Goal: Transaction & Acquisition: Purchase product/service

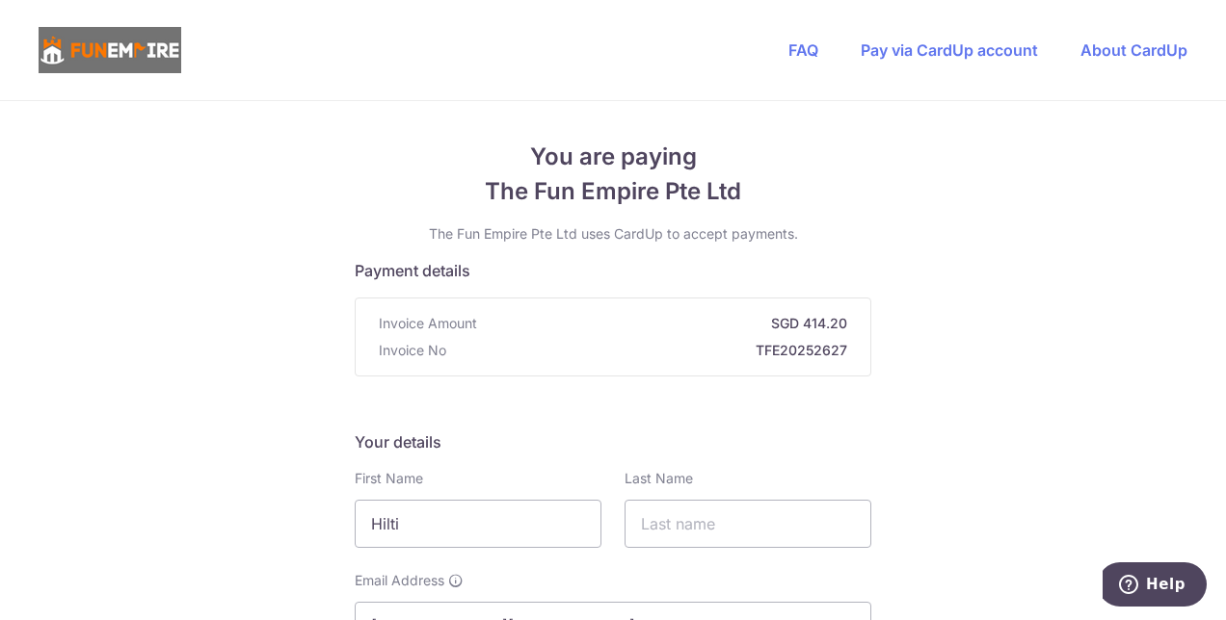
scroll to position [578, 0]
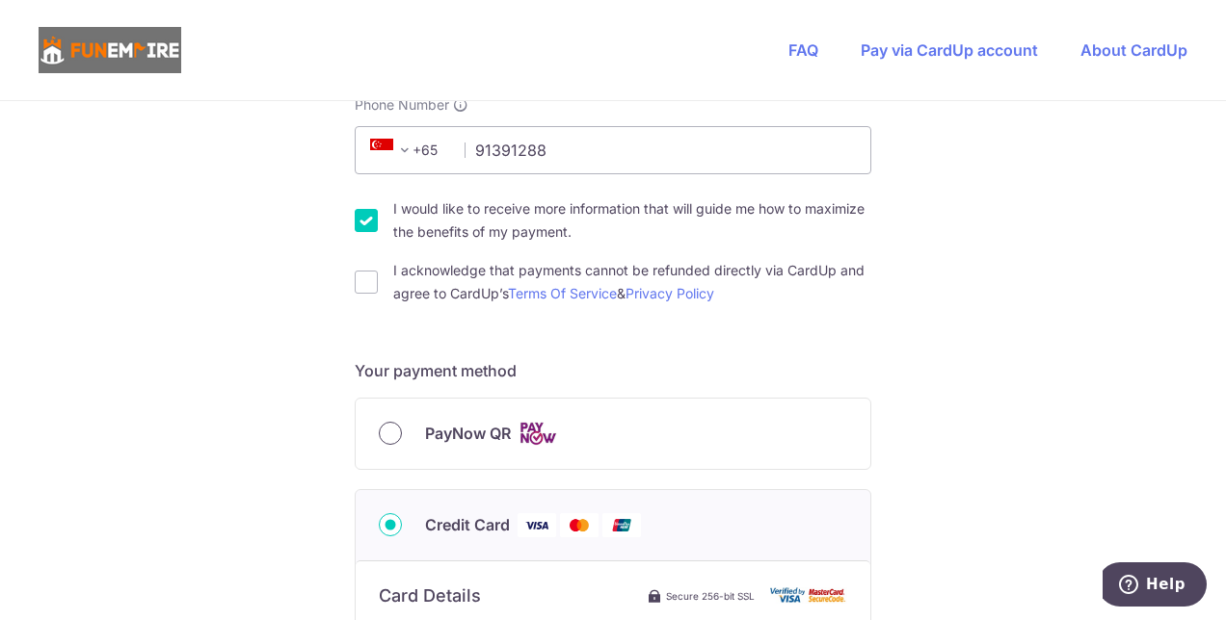
click at [385, 432] on input "PayNow QR" at bounding box center [390, 433] width 23 height 23
radio input "true"
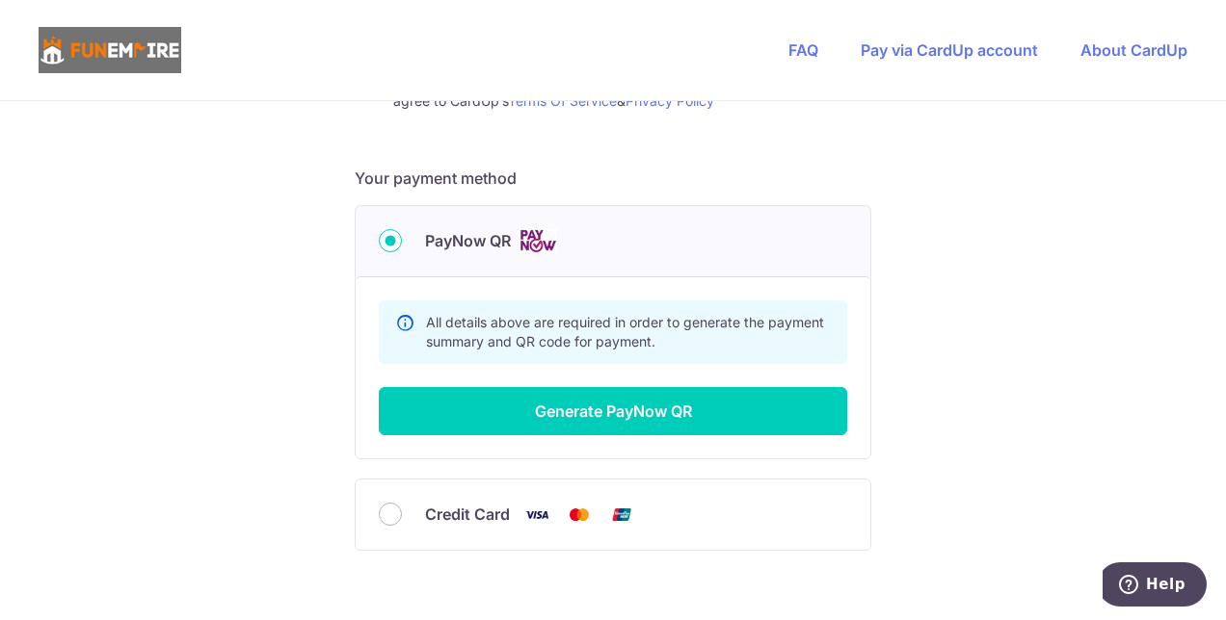
scroll to position [674, 0]
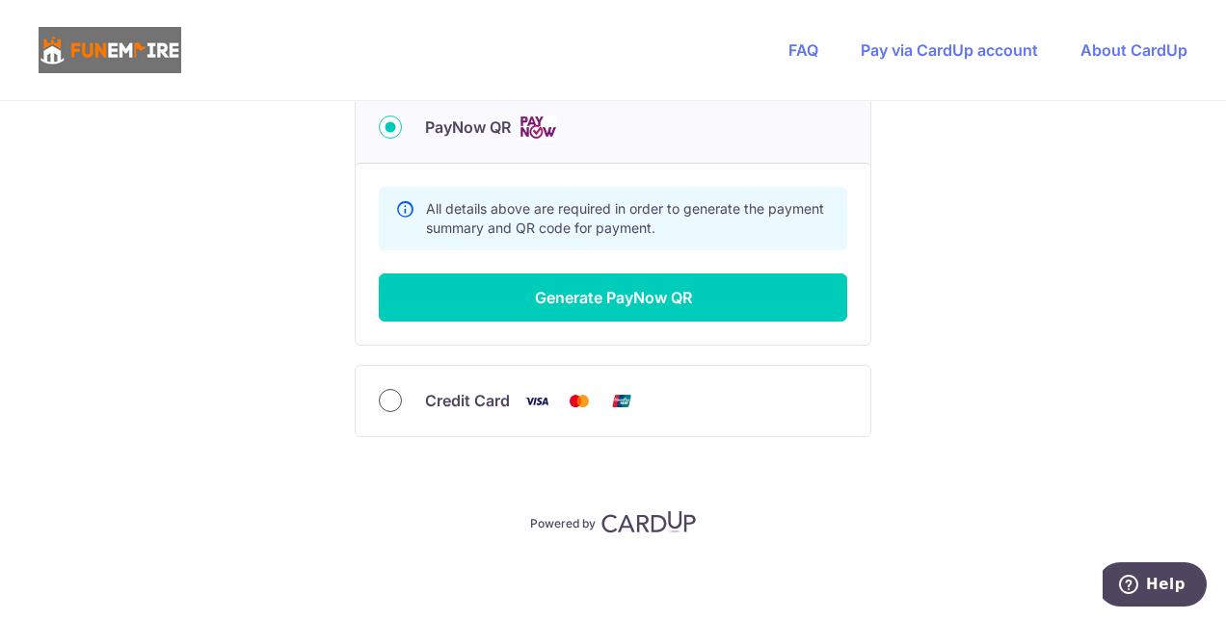
click at [386, 395] on input "Credit Card" at bounding box center [390, 400] width 23 height 23
radio input "true"
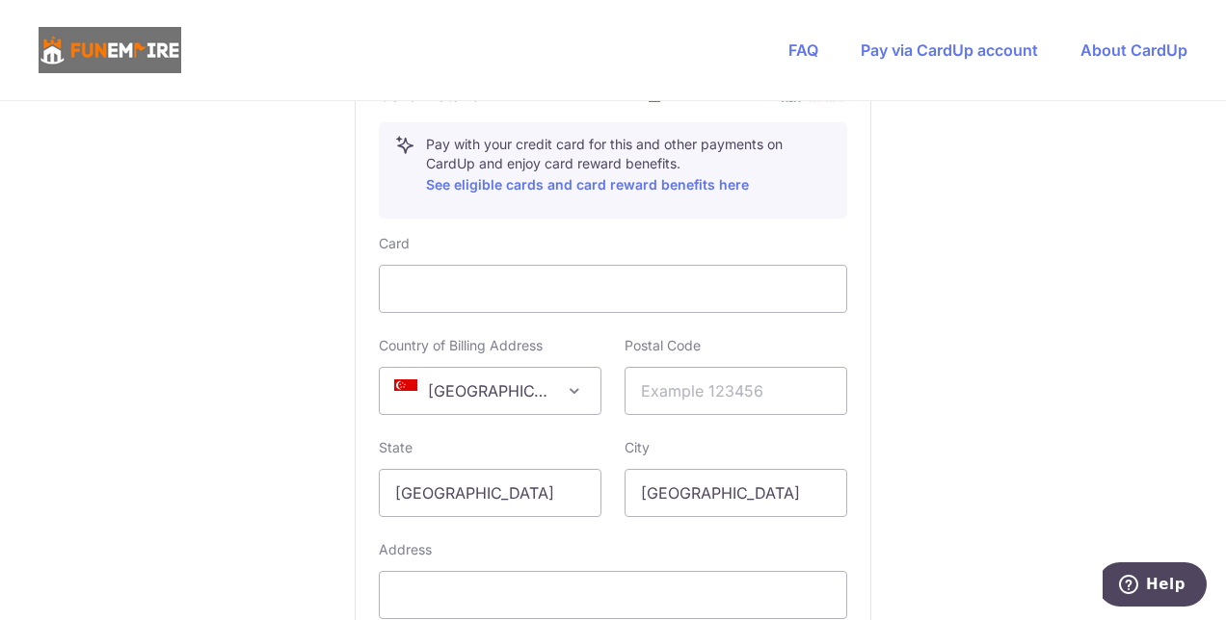
scroll to position [1174, 0]
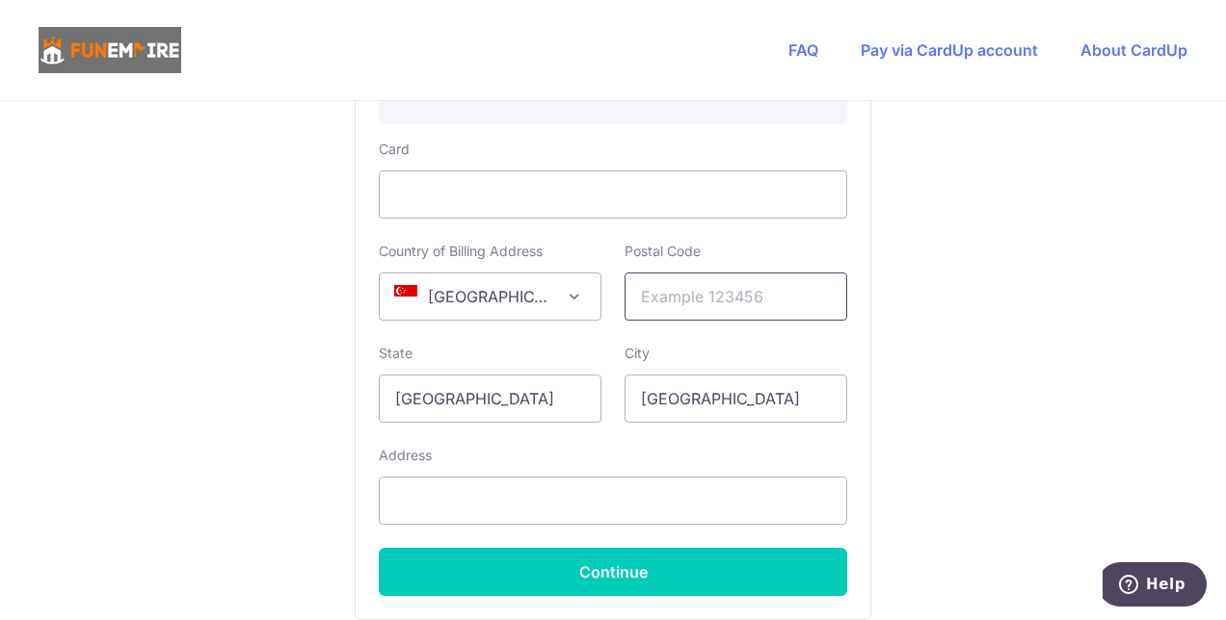
click at [757, 302] on input "text" at bounding box center [735, 297] width 223 height 48
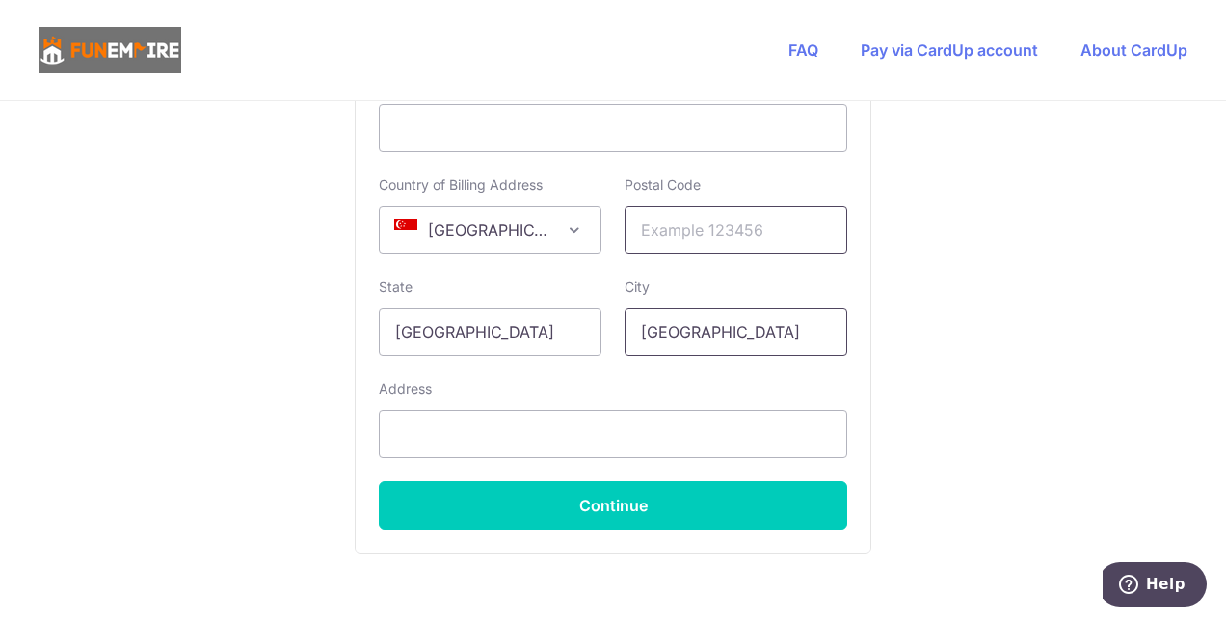
scroll to position [1270, 0]
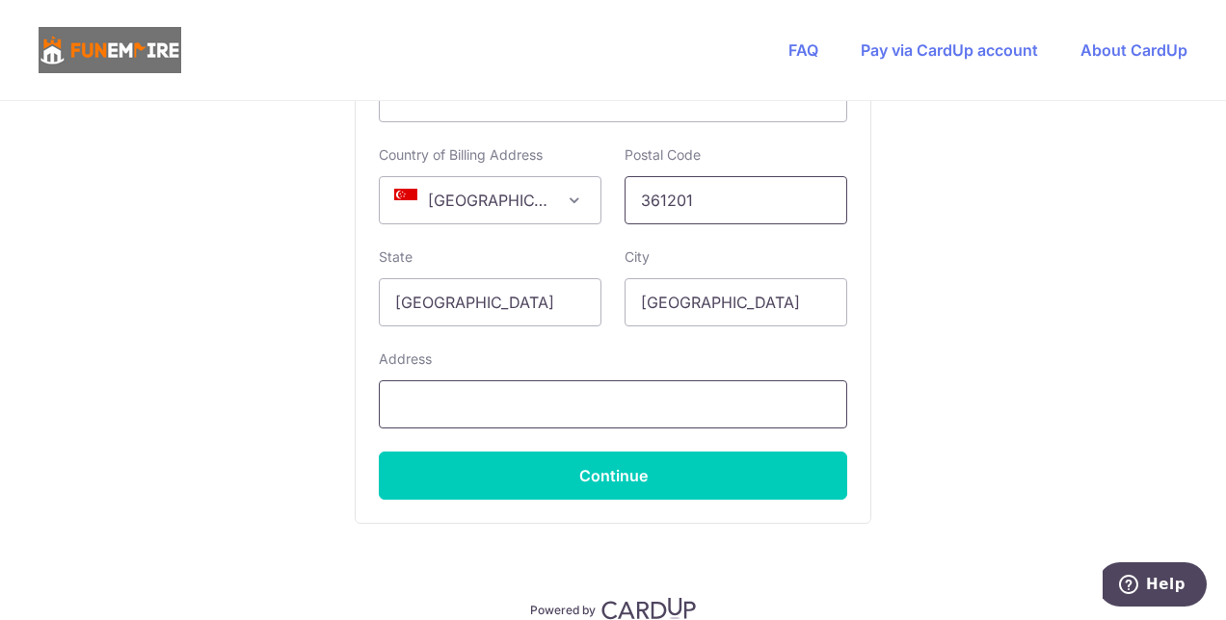
type input "361201"
click at [562, 409] on input "text" at bounding box center [613, 405] width 468 height 48
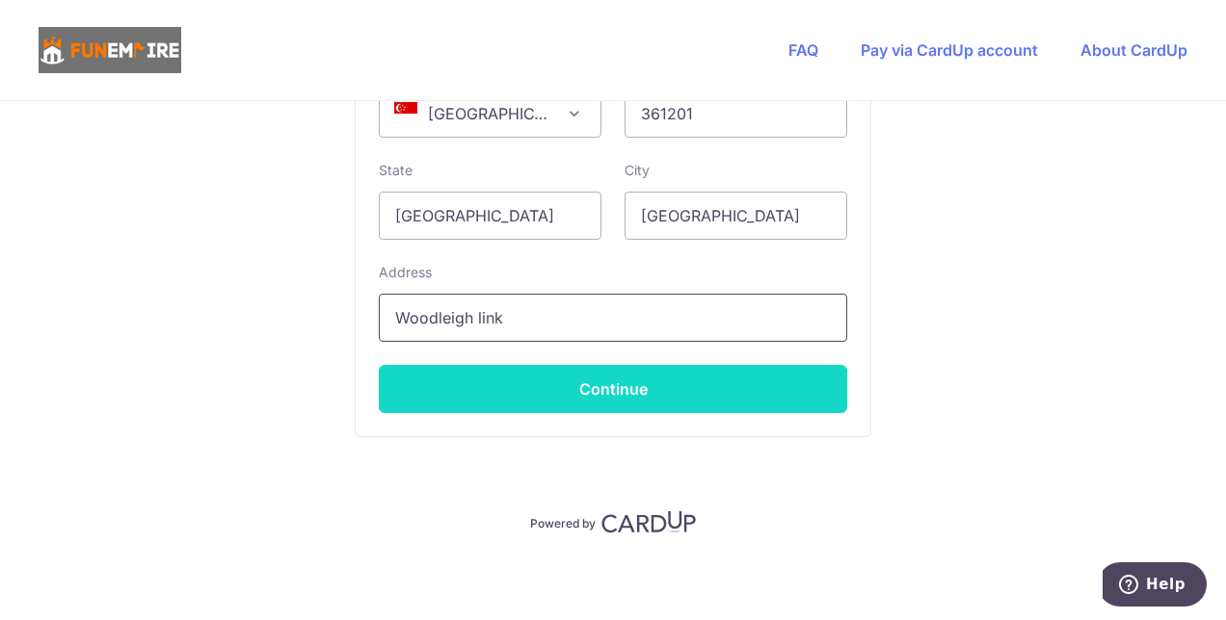
type input "Woodleigh link"
click at [779, 398] on button "Continue" at bounding box center [613, 389] width 468 height 48
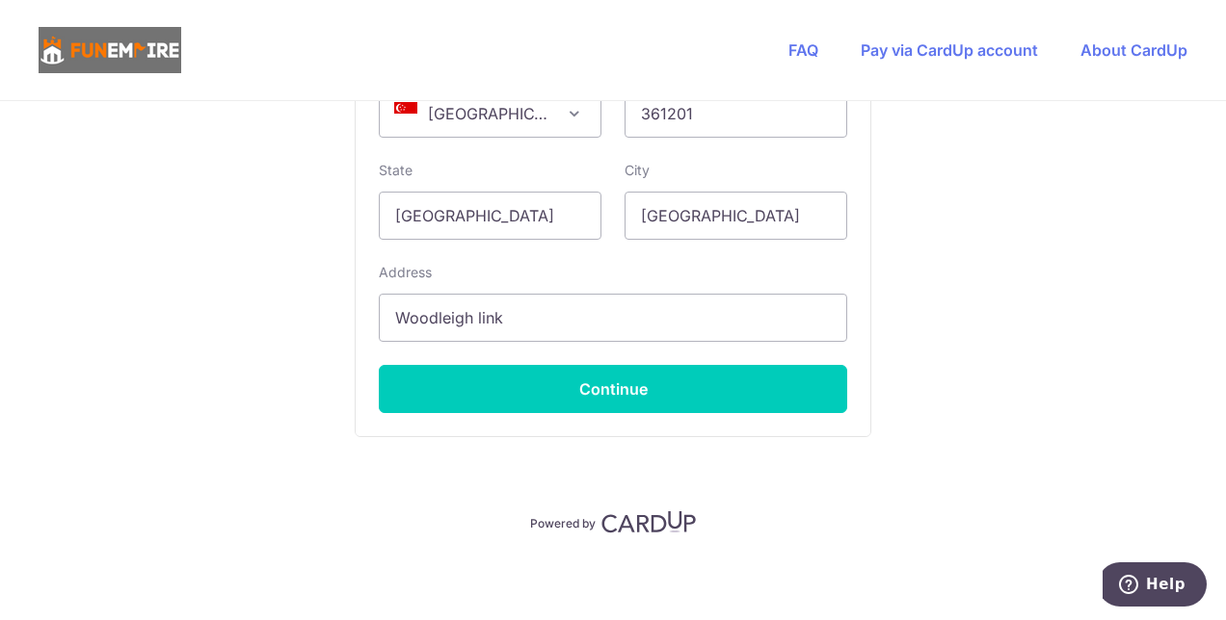
scroll to position [162, 0]
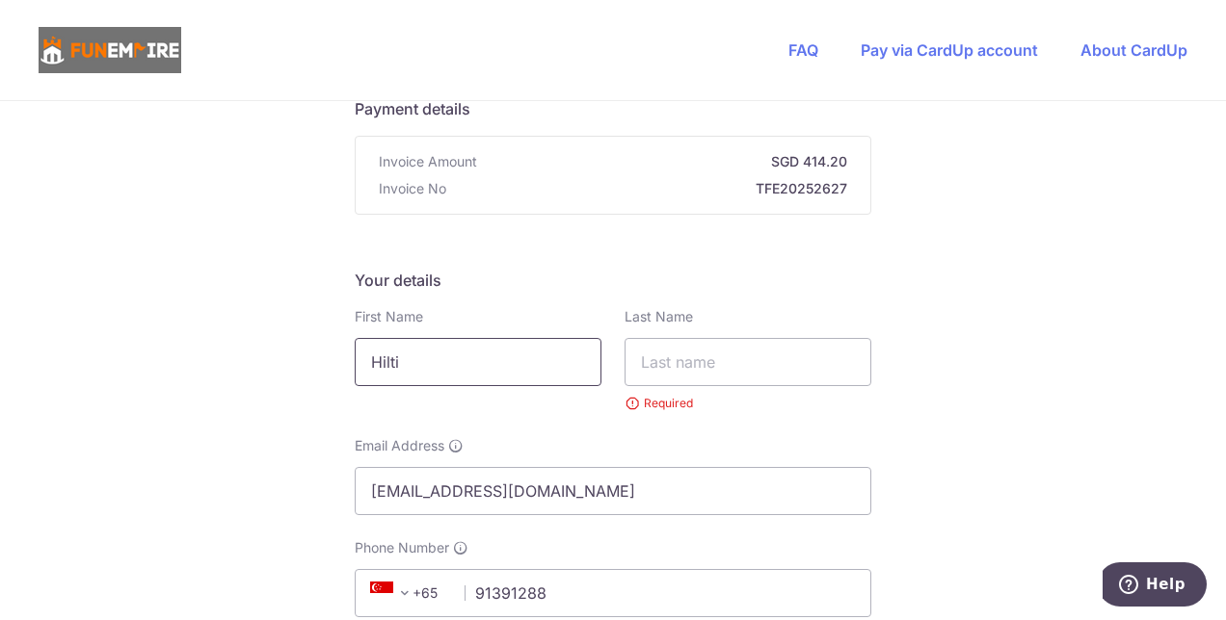
drag, startPoint x: 567, startPoint y: 363, endPoint x: 76, endPoint y: 345, distance: 491.7
type input "Pak Wing"
click at [725, 355] on input "text" at bounding box center [747, 362] width 247 height 48
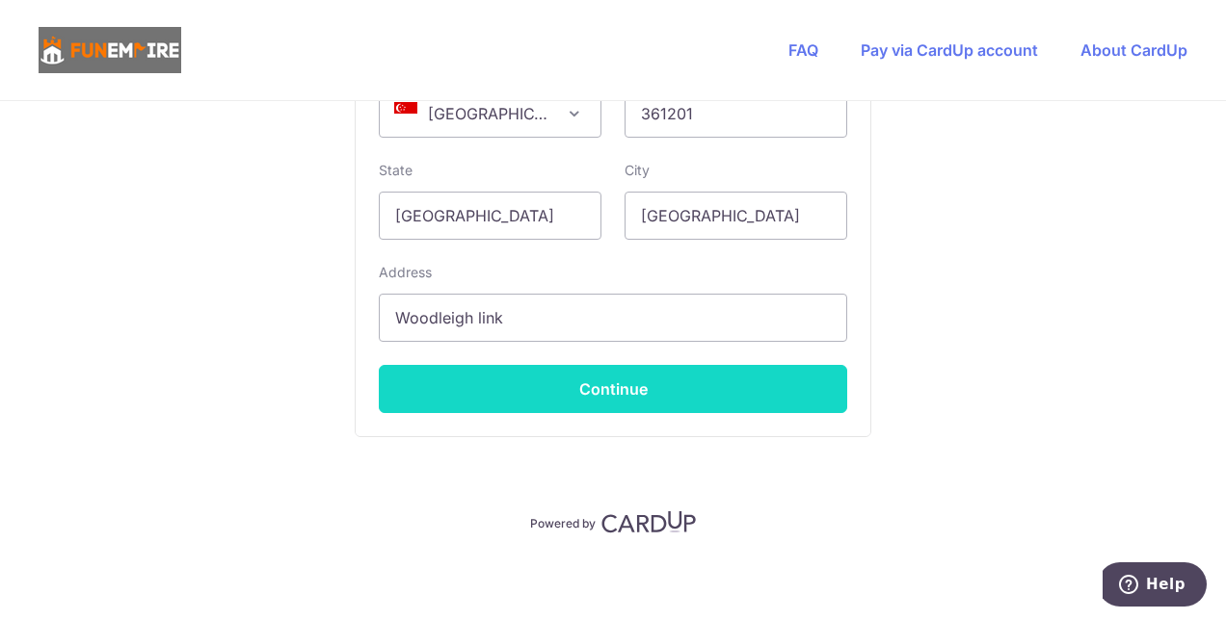
type input "[PERSON_NAME]"
click at [736, 385] on button "Continue" at bounding box center [613, 389] width 468 height 48
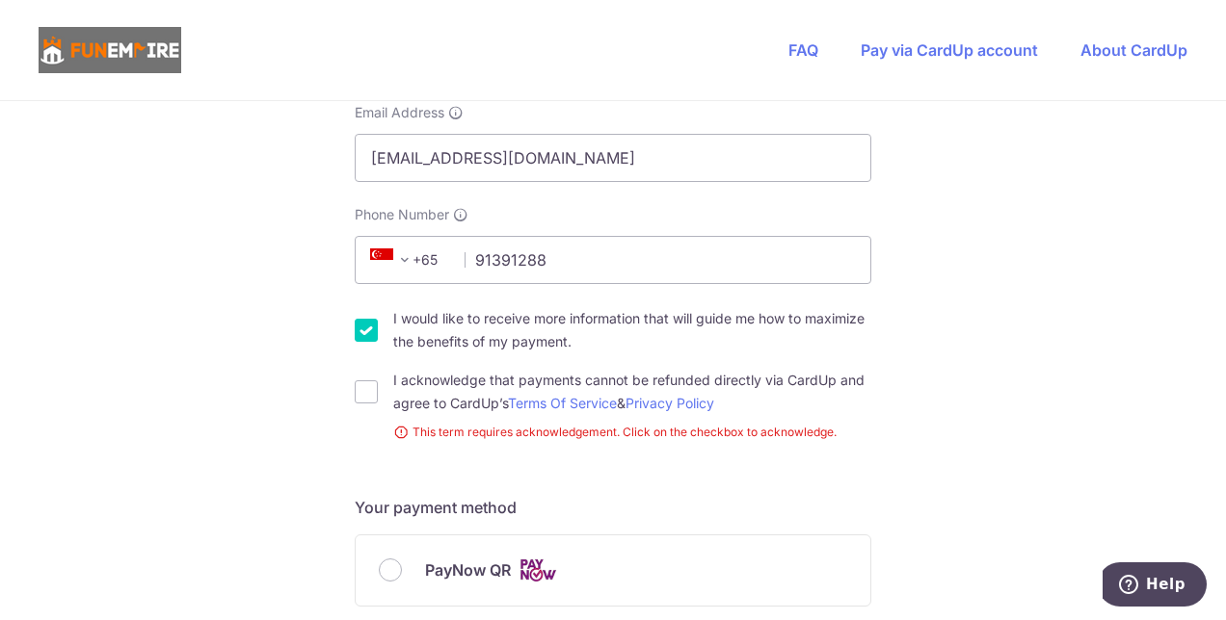
scroll to position [499, 0]
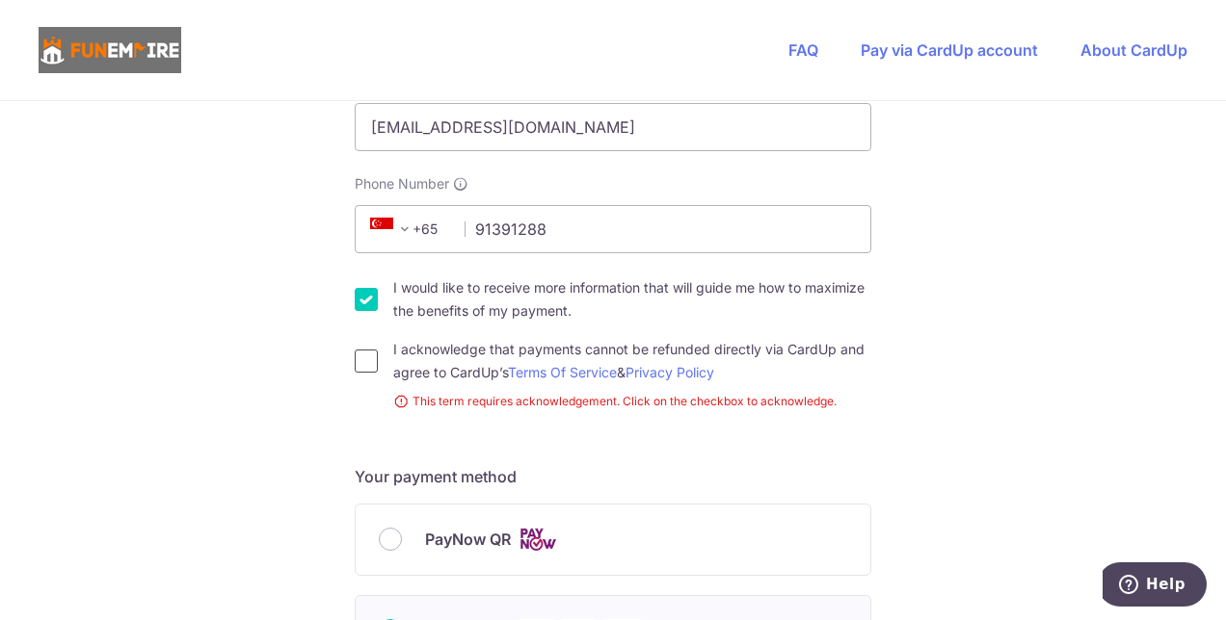
click at [365, 368] on input "I acknowledge that payments cannot be refunded directly via CardUp and agree to…" at bounding box center [366, 361] width 23 height 23
checkbox input "true"
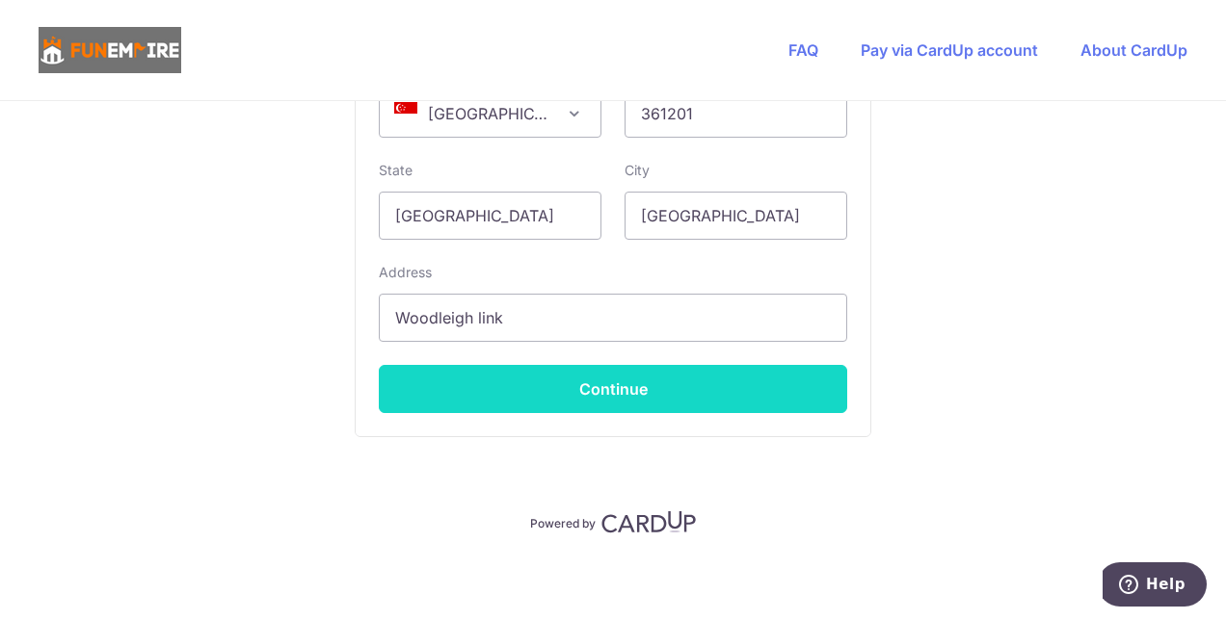
click at [729, 389] on button "Continue" at bounding box center [613, 389] width 468 height 48
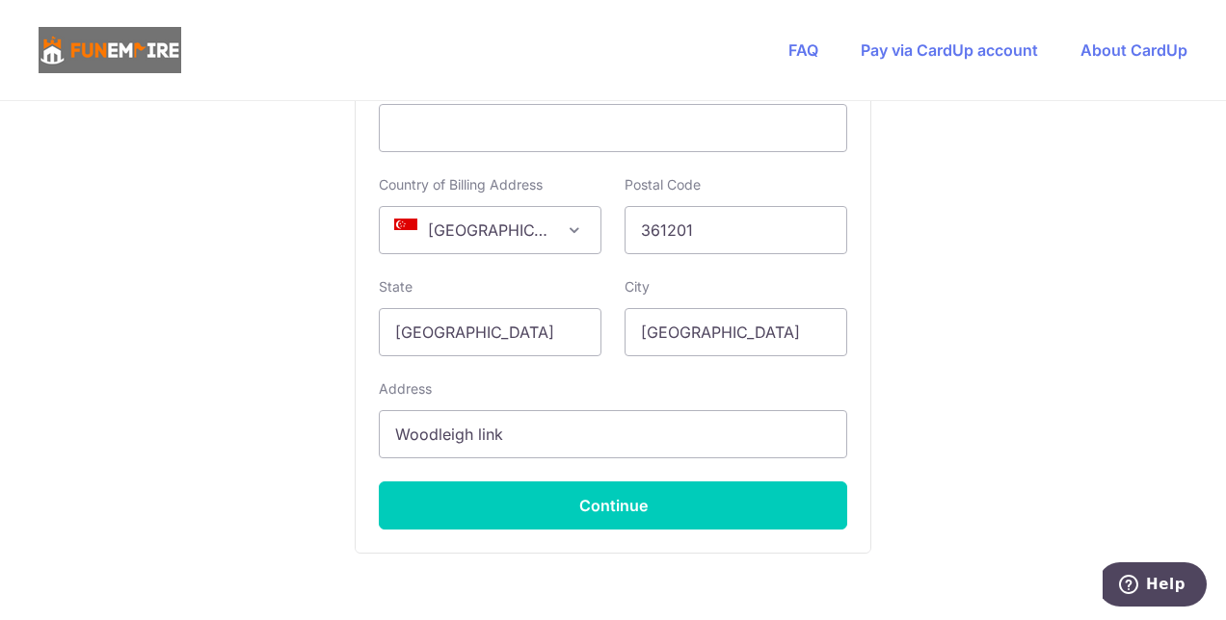
scroll to position [1357, 0]
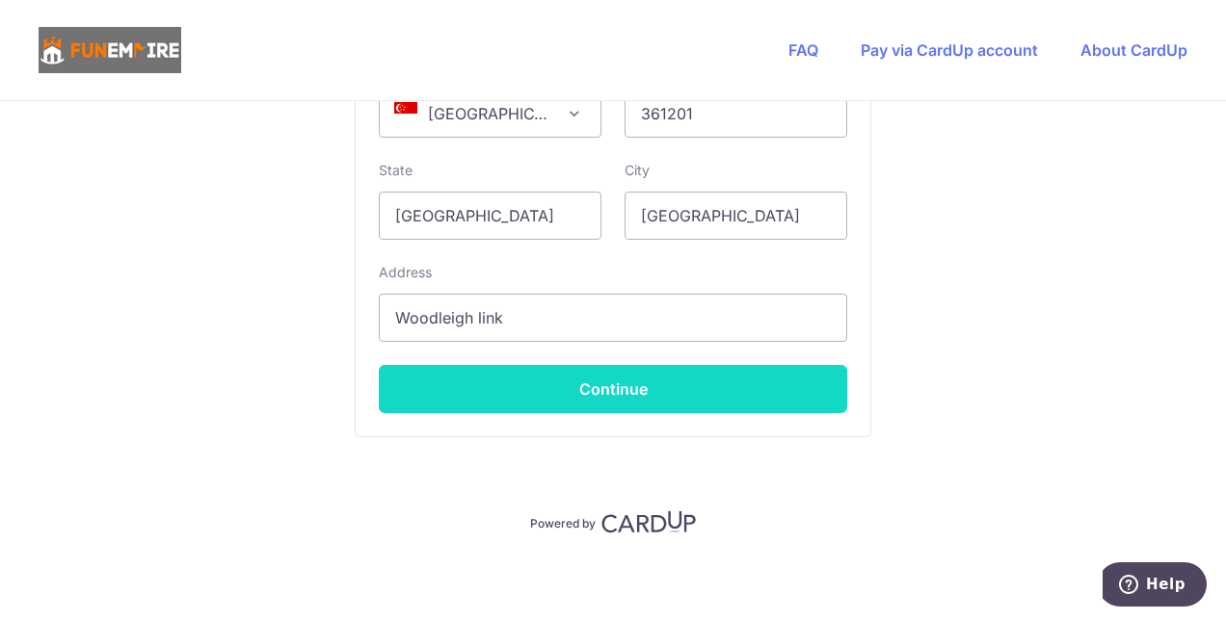
click at [771, 387] on button "Continue" at bounding box center [613, 389] width 468 height 48
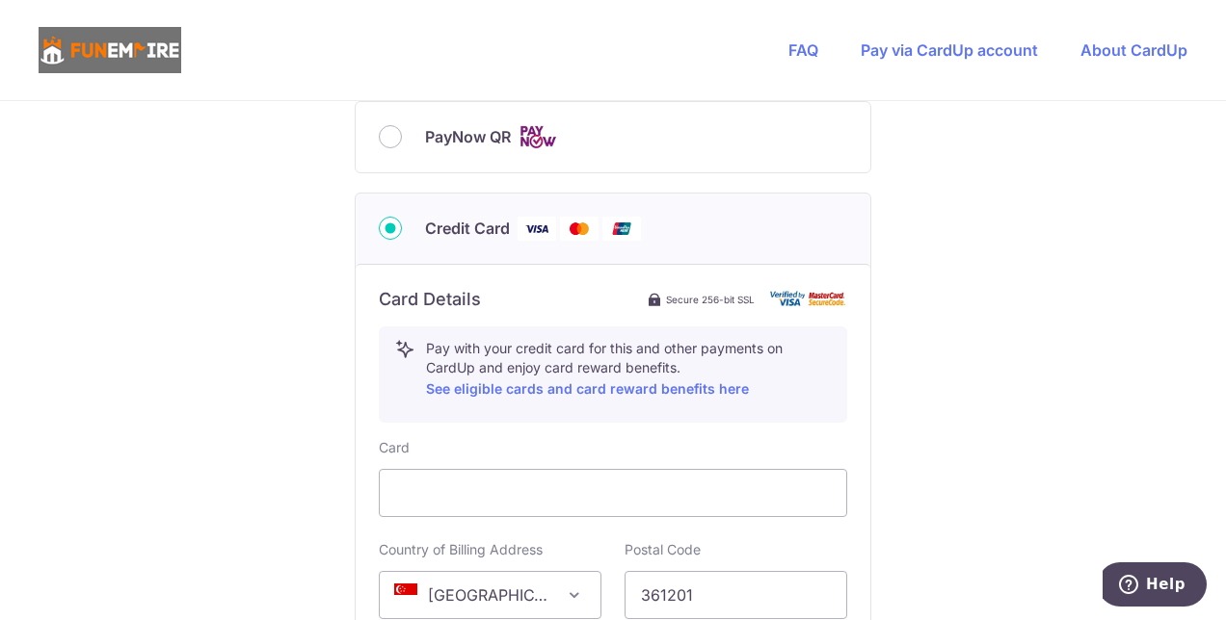
scroll to position [1260, 0]
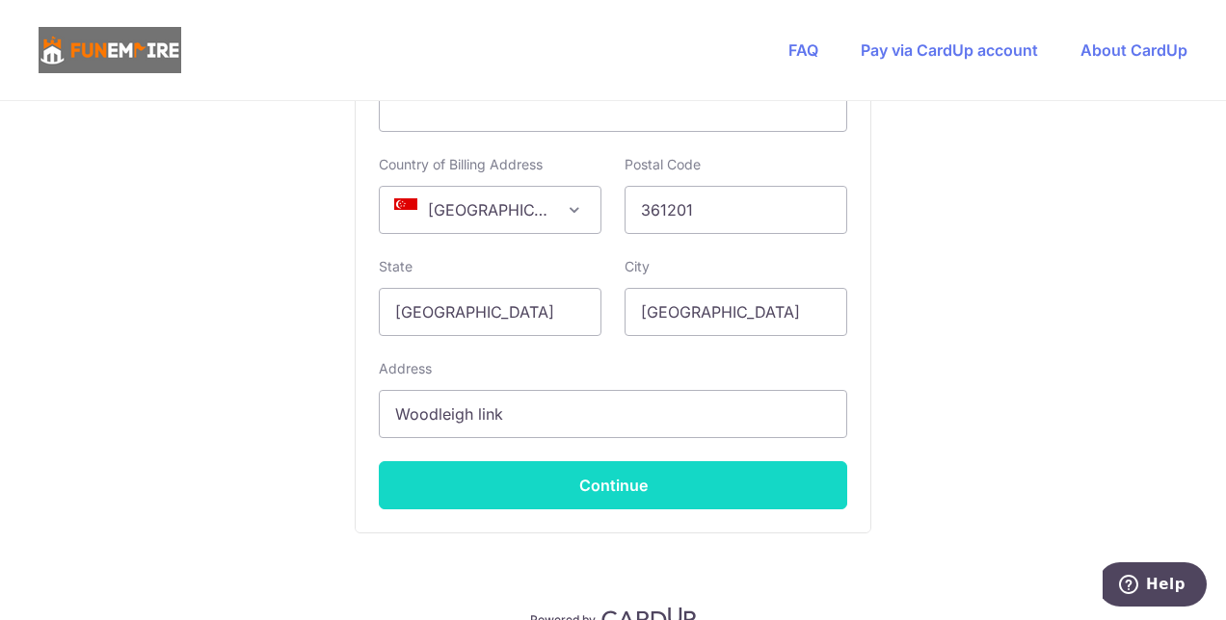
click at [623, 489] on button "Continue" at bounding box center [613, 486] width 468 height 48
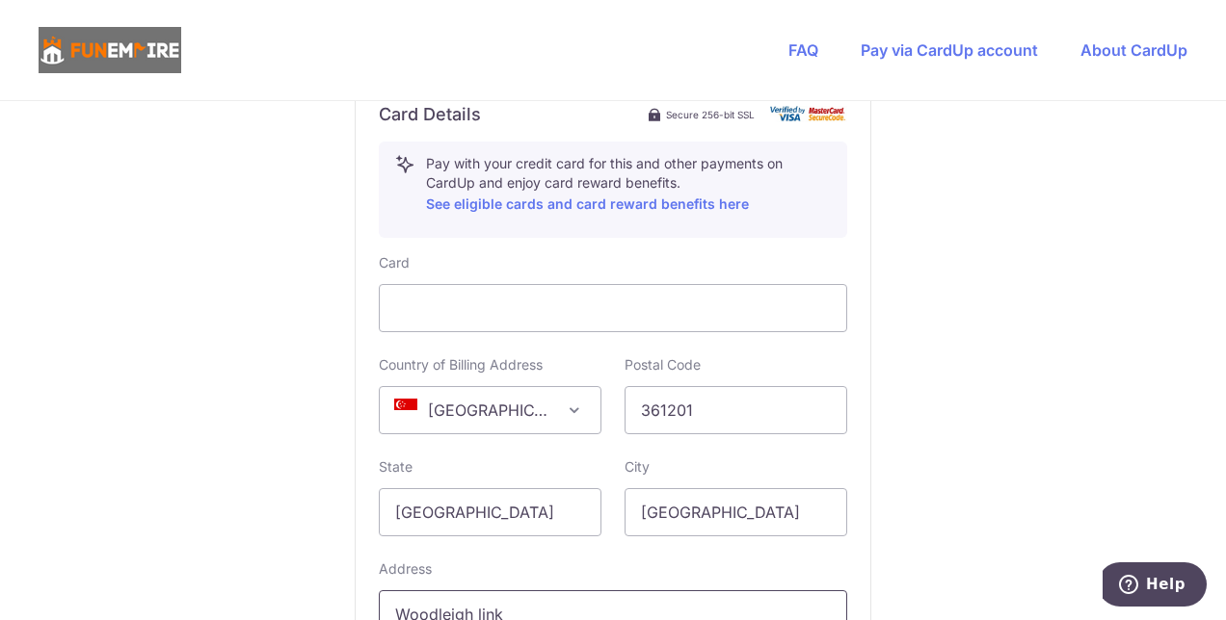
scroll to position [1357, 0]
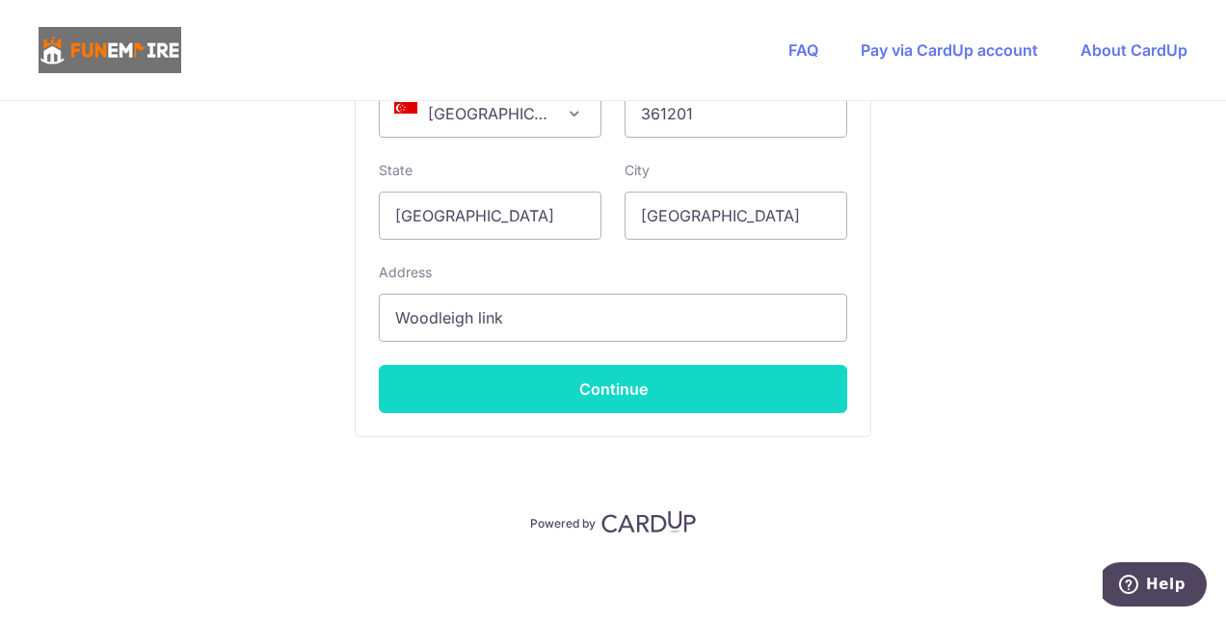
click at [741, 390] on button "Continue" at bounding box center [613, 389] width 468 height 48
type input "**** 4057"
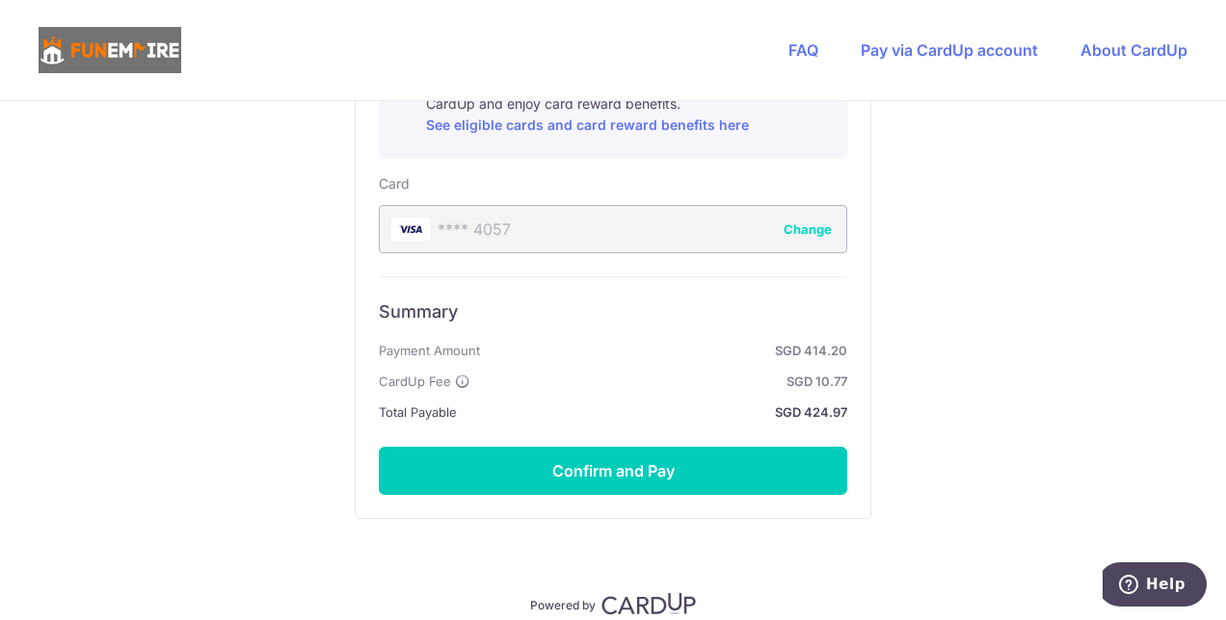
scroll to position [1220, 0]
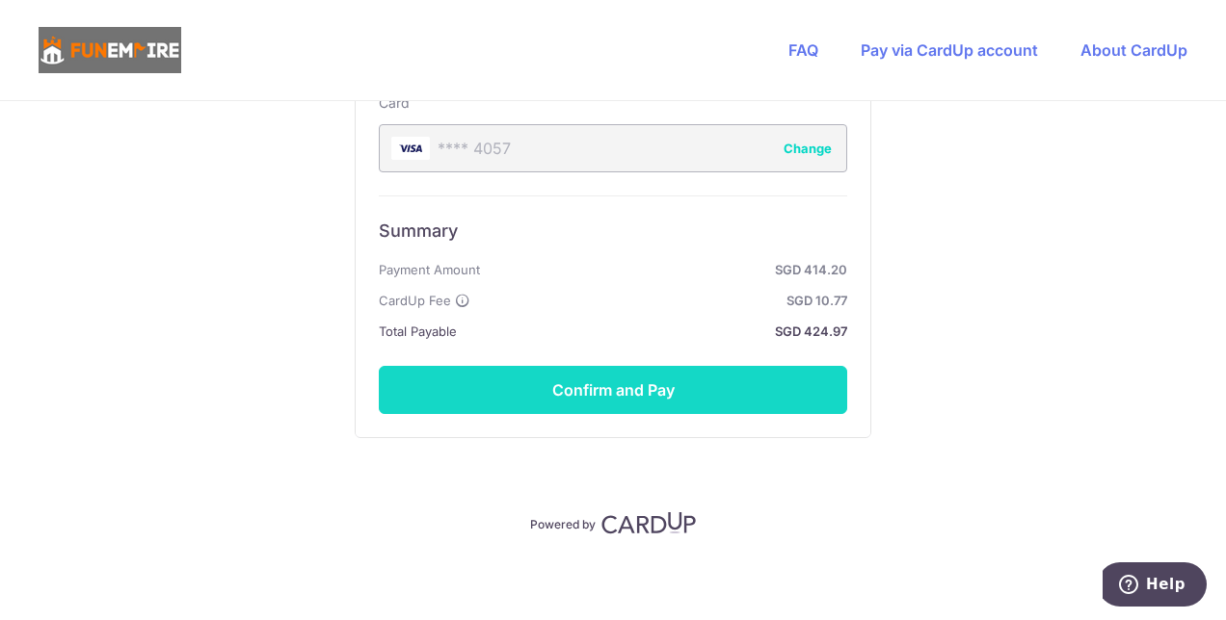
click at [707, 405] on button "Confirm and Pay" at bounding box center [613, 390] width 468 height 48
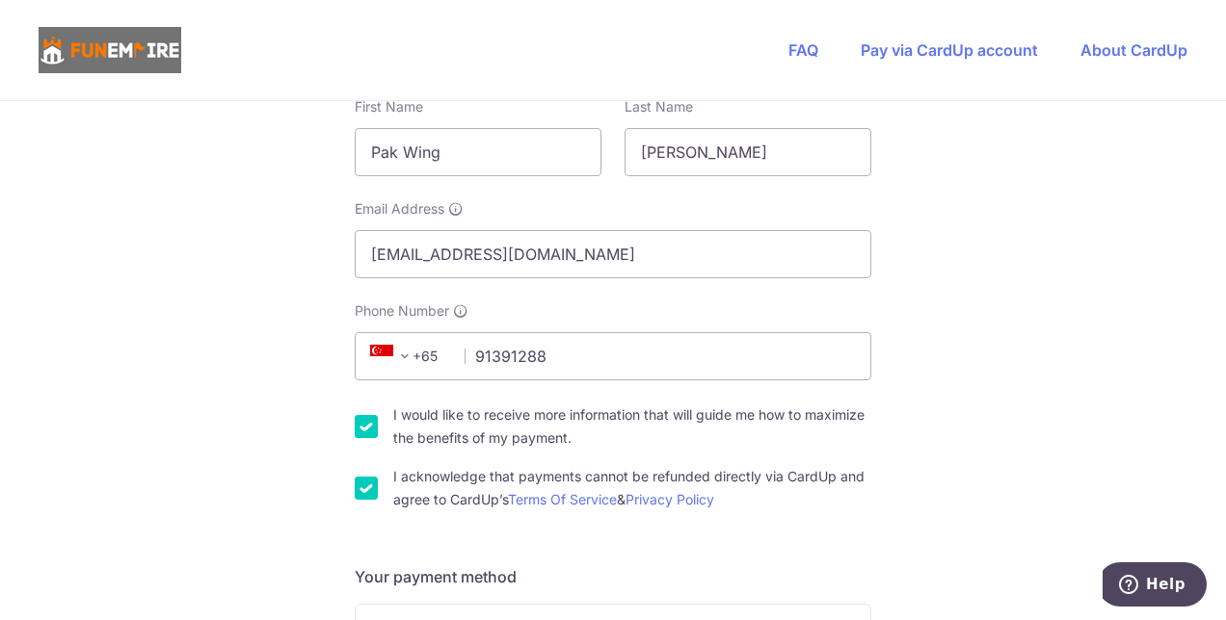
scroll to position [160, 0]
